Goal: Information Seeking & Learning: Learn about a topic

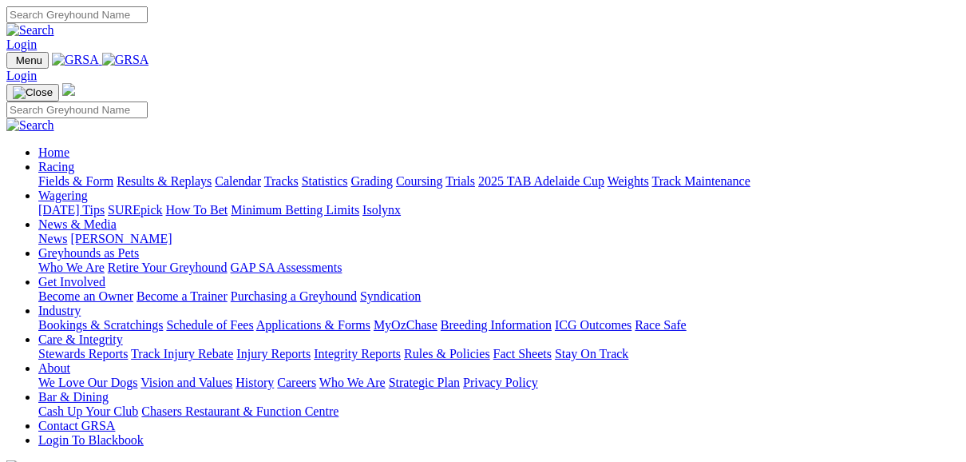
click at [61, 174] on link "Fields & Form" at bounding box center [75, 181] width 75 height 14
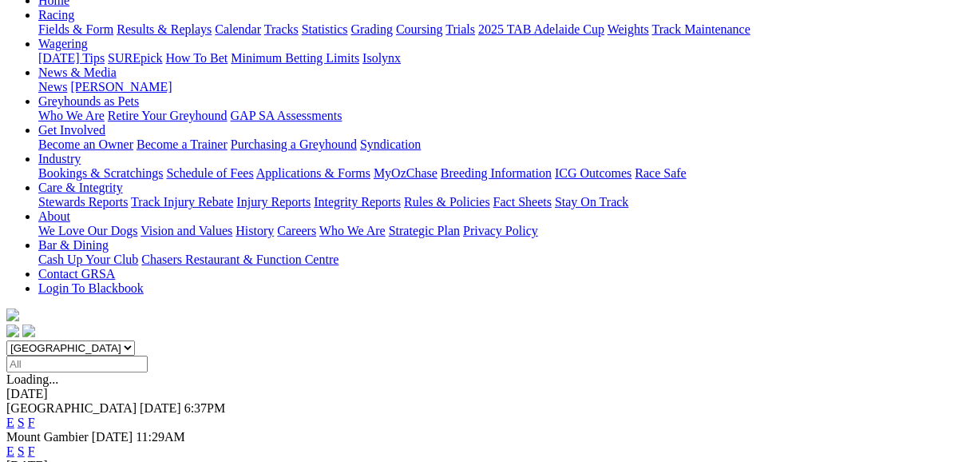
scroll to position [192, 0]
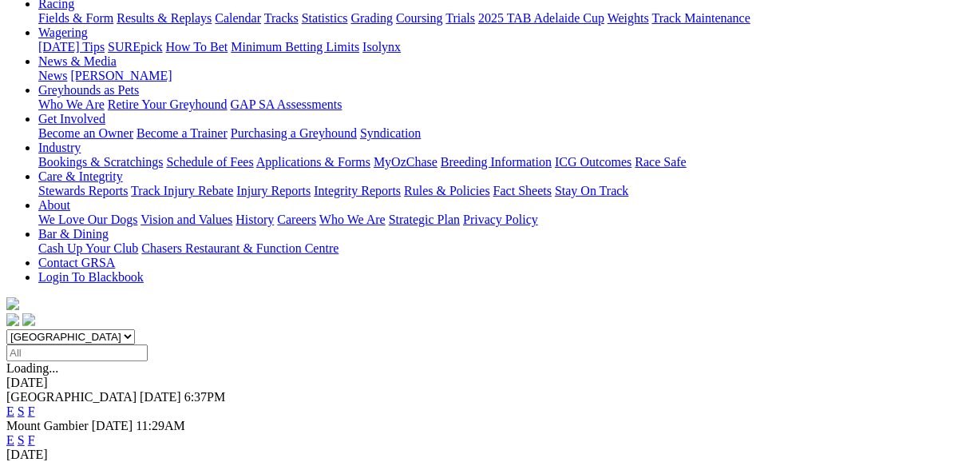
click at [14, 404] on link "E" at bounding box center [10, 411] width 8 height 14
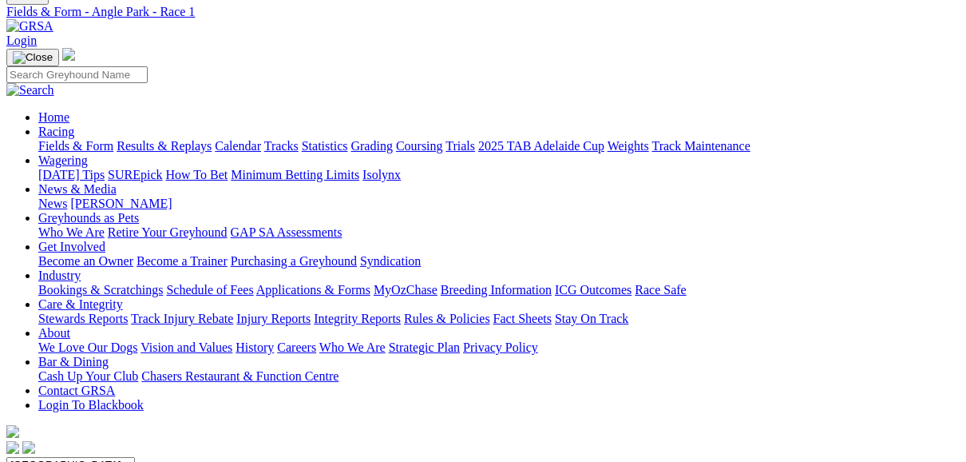
scroll to position [64, 0]
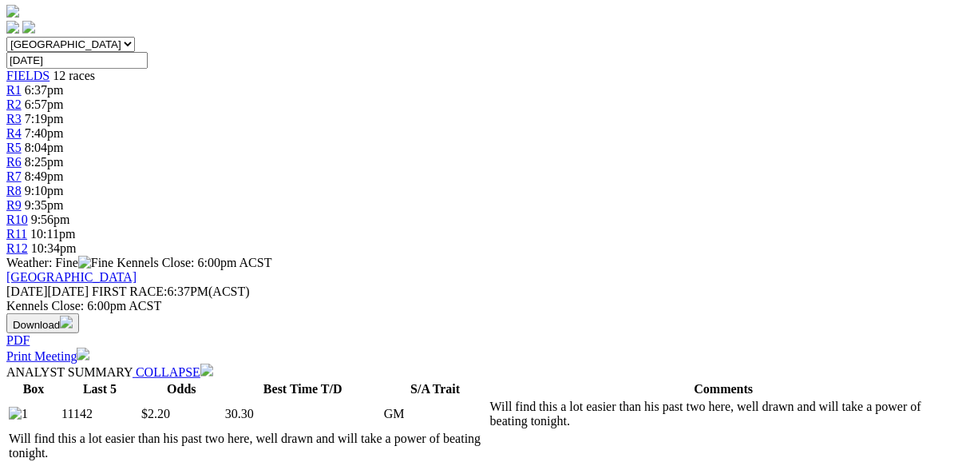
scroll to position [511, 0]
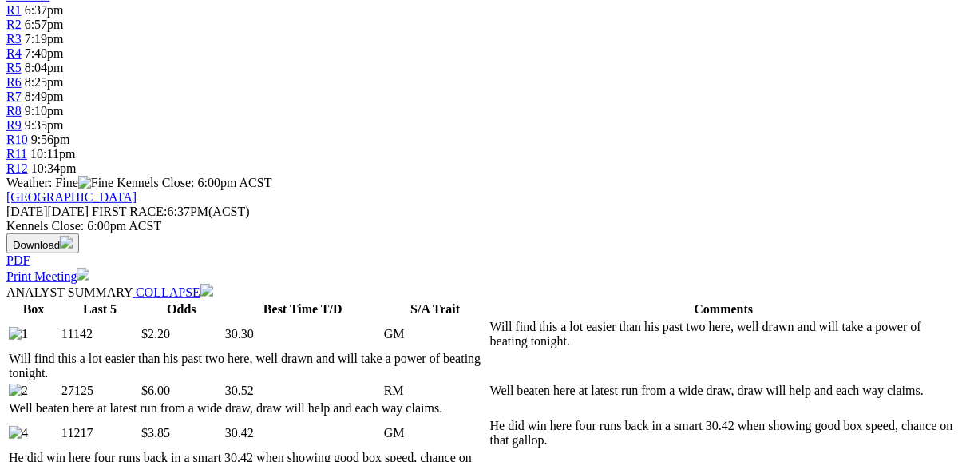
scroll to position [575, 0]
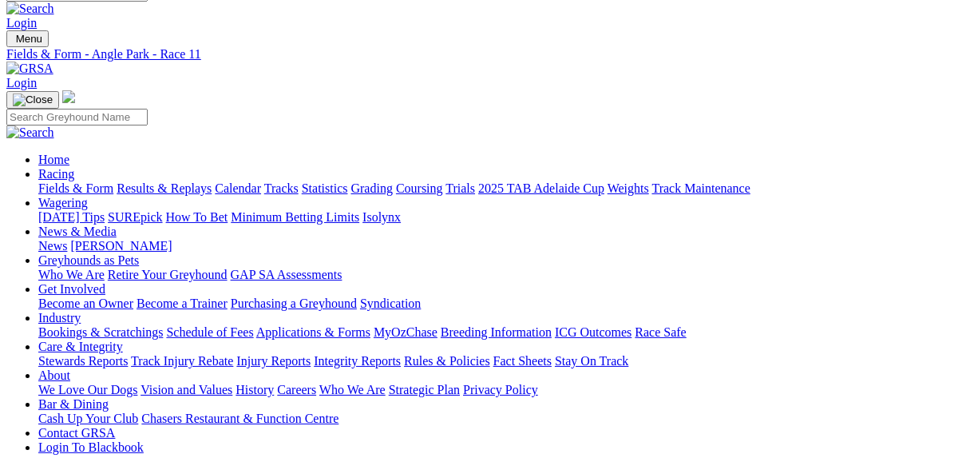
scroll to position [0, 0]
